Goal: Answer question/provide support

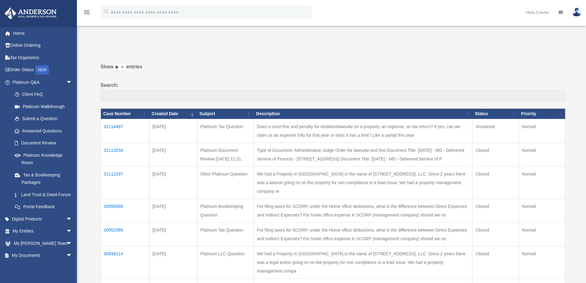
click at [118, 150] on td "01113034" at bounding box center [125, 154] width 49 height 24
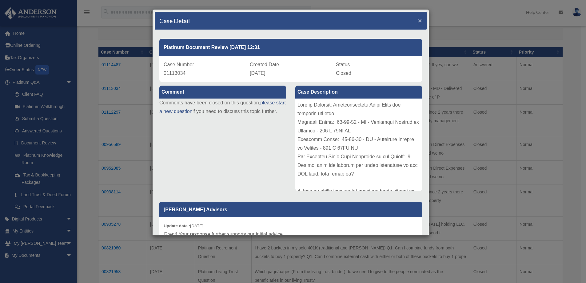
click at [418, 20] on span "×" at bounding box center [420, 20] width 4 height 7
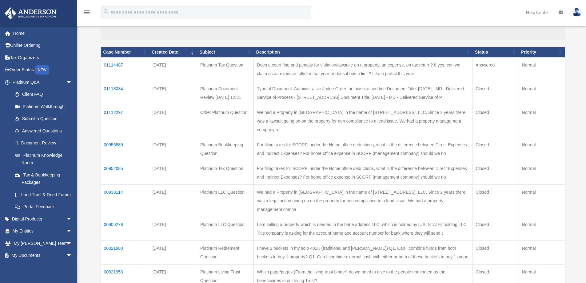
click at [119, 64] on td "01114487" at bounding box center [125, 69] width 49 height 24
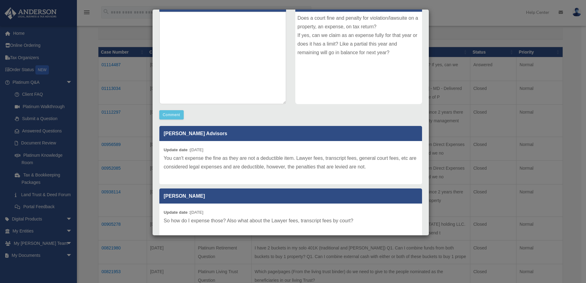
scroll to position [115, 0]
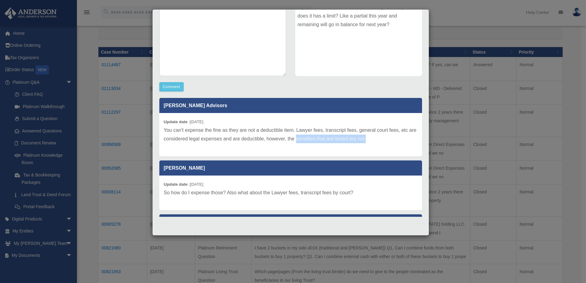
drag, startPoint x: 375, startPoint y: 138, endPoint x: 305, endPoint y: 140, distance: 69.9
click at [305, 140] on p "You can't expense the fine as they are not a deductible item. Lawyer fees, tran…" at bounding box center [291, 134] width 254 height 17
copy p "penalties that are levied are not."
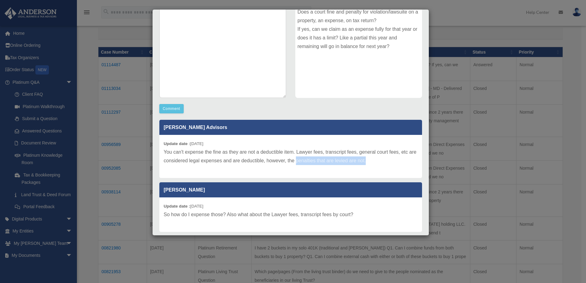
scroll to position [0, 0]
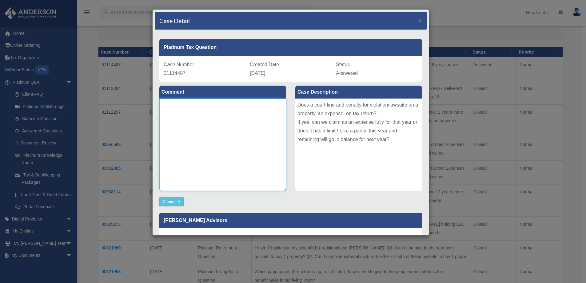
click at [191, 111] on textarea at bounding box center [222, 144] width 127 height 92
paste textarea "**********"
type textarea "**********"
click at [176, 200] on button "Comment" at bounding box center [171, 201] width 24 height 9
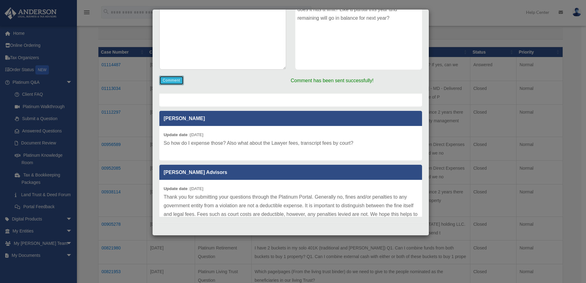
scroll to position [73, 0]
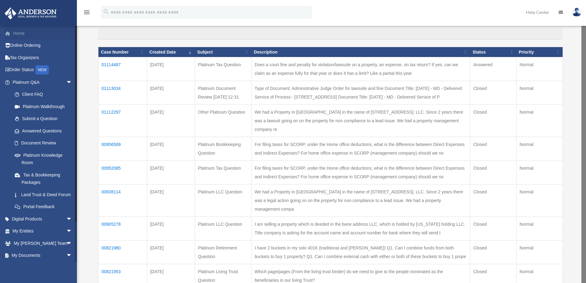
click at [17, 32] on link "Home" at bounding box center [42, 33] width 77 height 12
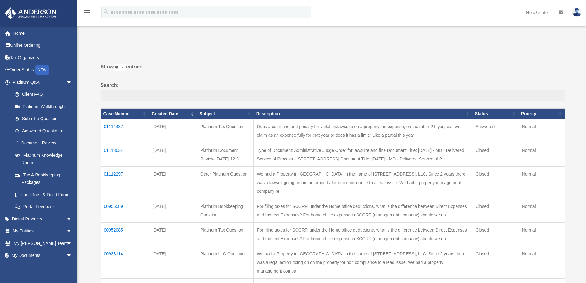
click at [114, 123] on td "01114487" at bounding box center [125, 131] width 49 height 24
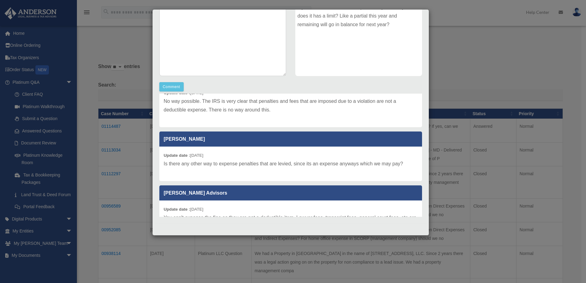
scroll to position [31, 0]
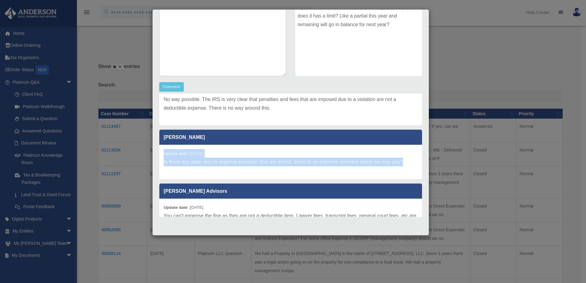
drag, startPoint x: 403, startPoint y: 160, endPoint x: 158, endPoint y: 149, distance: 244.9
click at [158, 149] on div "[PERSON_NAME] Advisors Update date : [DATE] No way possible. The IRS is very cl…" at bounding box center [291, 155] width 272 height 123
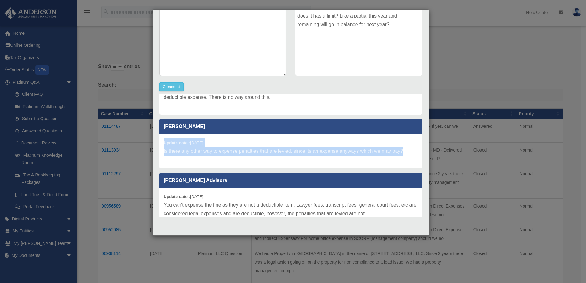
scroll to position [92, 0]
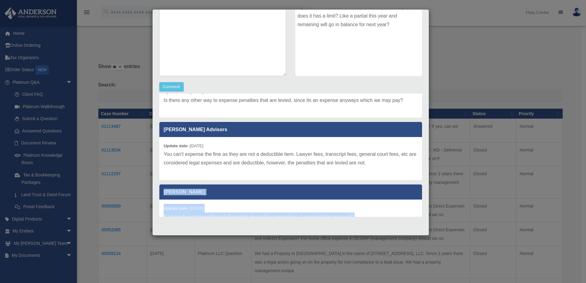
drag, startPoint x: 376, startPoint y: 164, endPoint x: 150, endPoint y: 159, distance: 226.9
click at [150, 159] on div "Case Detail × Platinum Tax Question Case Number 01114487 Created Date [DATE] St…" at bounding box center [293, 141] width 586 height 283
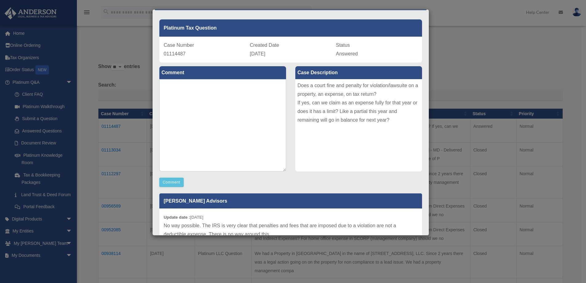
scroll to position [0, 0]
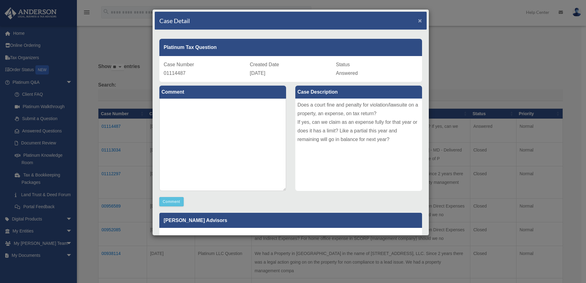
click at [418, 21] on span "×" at bounding box center [420, 20] width 4 height 7
